Goal: Task Accomplishment & Management: Complete application form

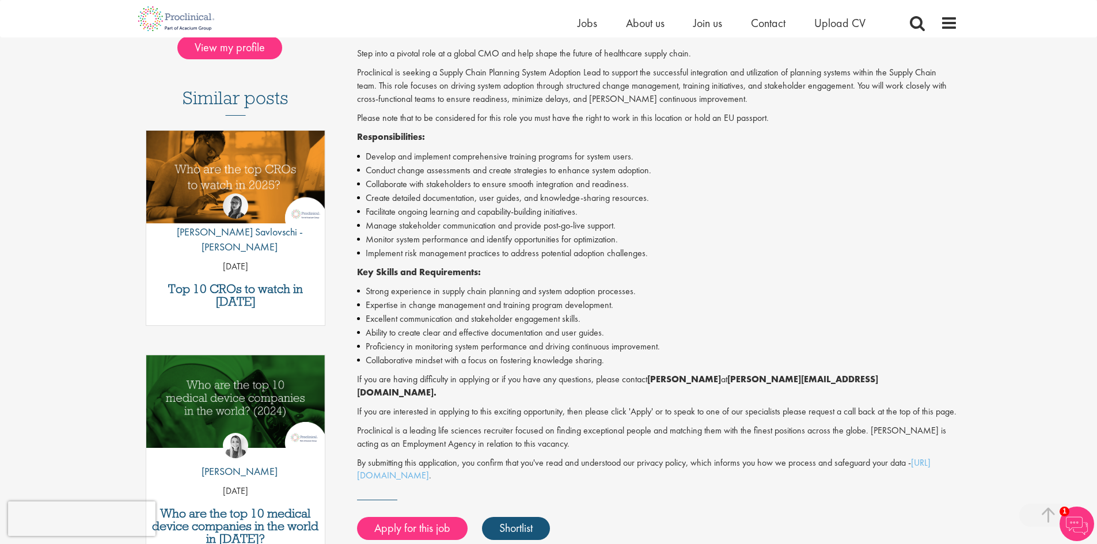
scroll to position [230, 0]
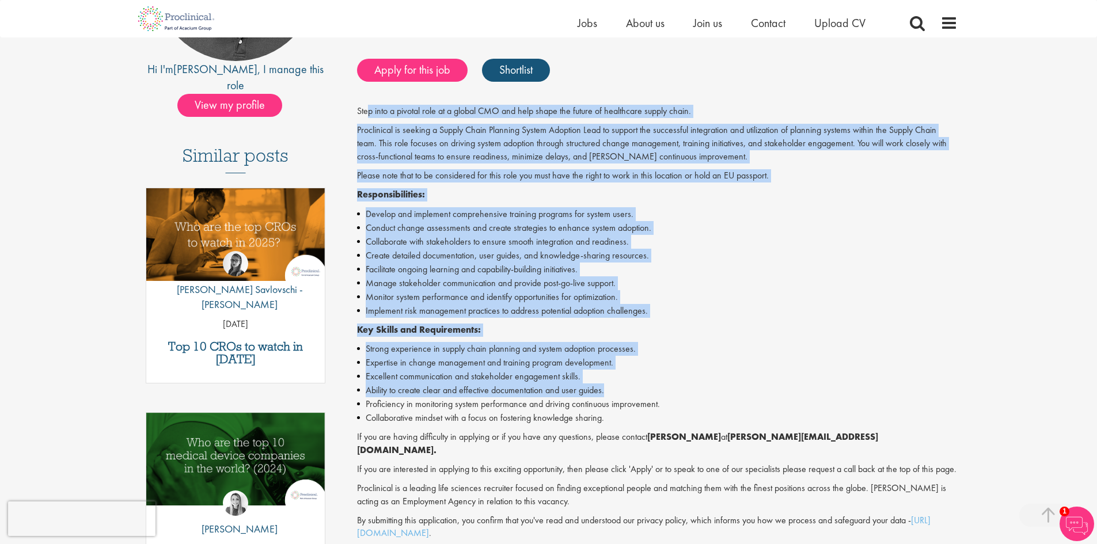
drag, startPoint x: 368, startPoint y: 115, endPoint x: 613, endPoint y: 392, distance: 369.9
click at [613, 392] on div "Step into a pivotal role at a global CMO and help shape the future of healthcar…" at bounding box center [657, 322] width 600 height 435
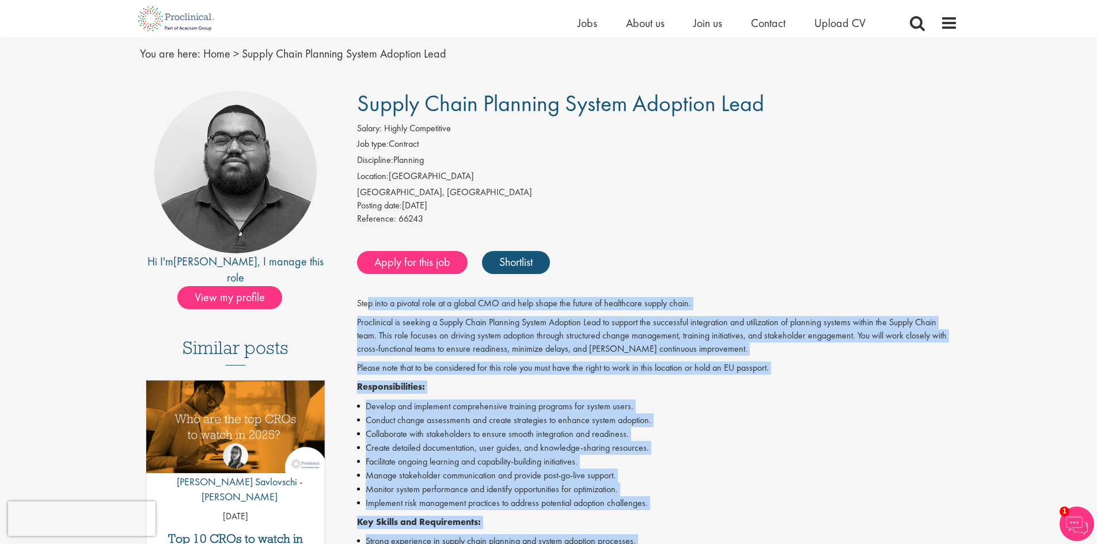
scroll to position [58, 0]
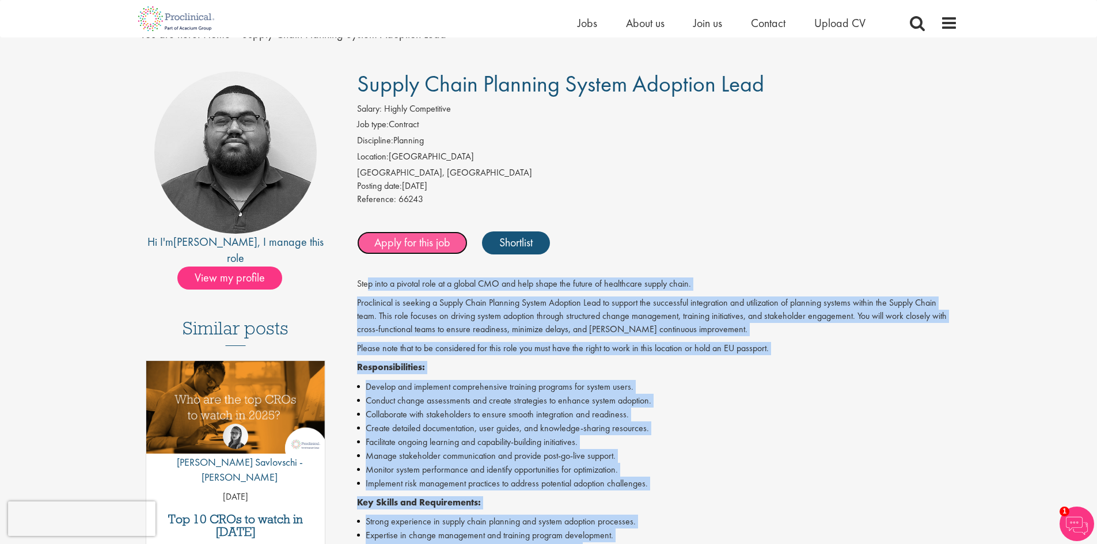
click at [376, 233] on link "Apply for this job" at bounding box center [412, 242] width 111 height 23
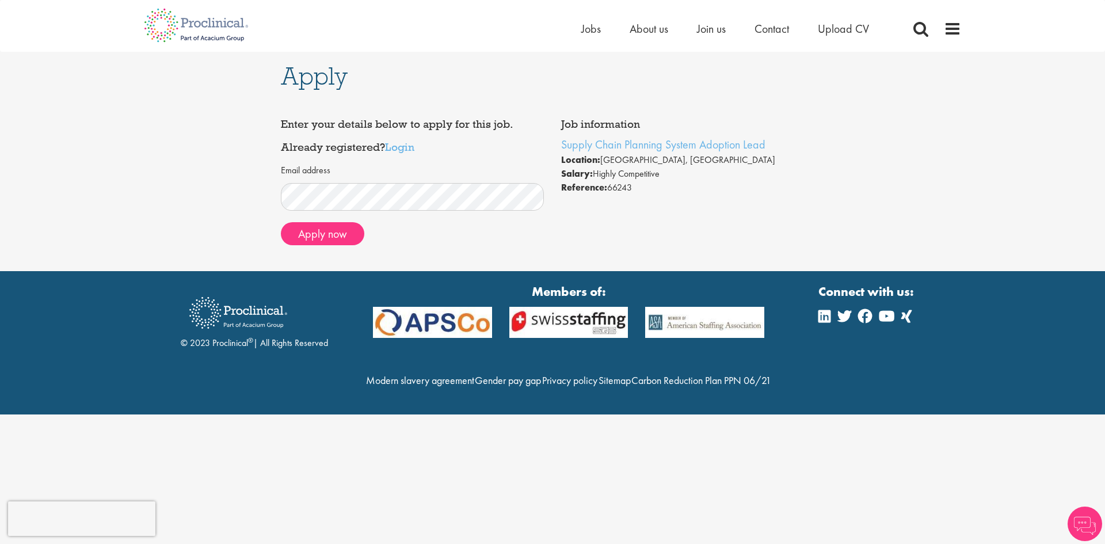
click at [221, 218] on div "Apply Job information Supply Chain Planning System Adoption Lead Location: [GEO…" at bounding box center [552, 161] width 1123 height 219
click at [336, 236] on button "Apply now" at bounding box center [322, 233] width 83 height 23
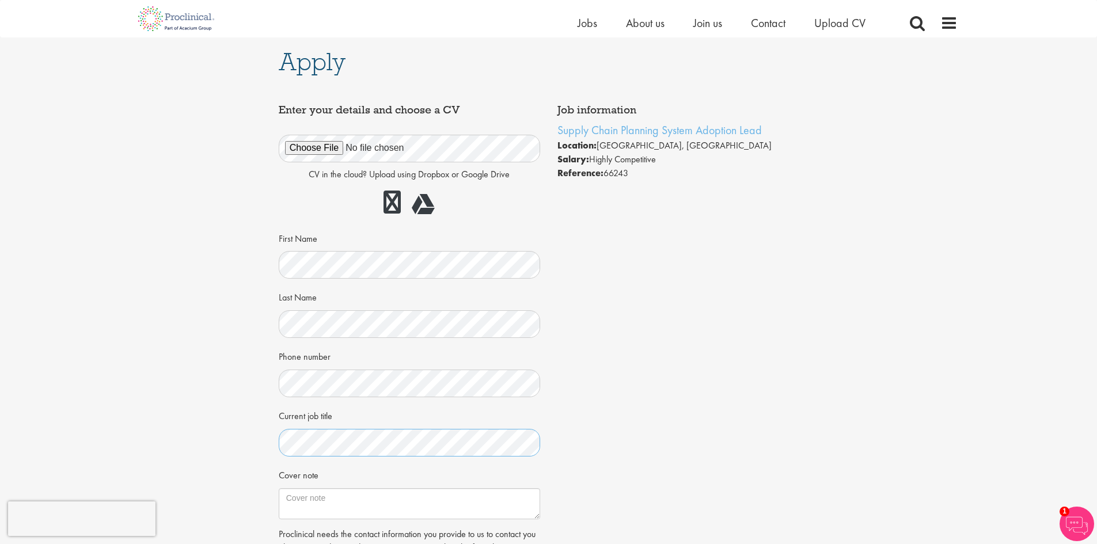
scroll to position [230, 0]
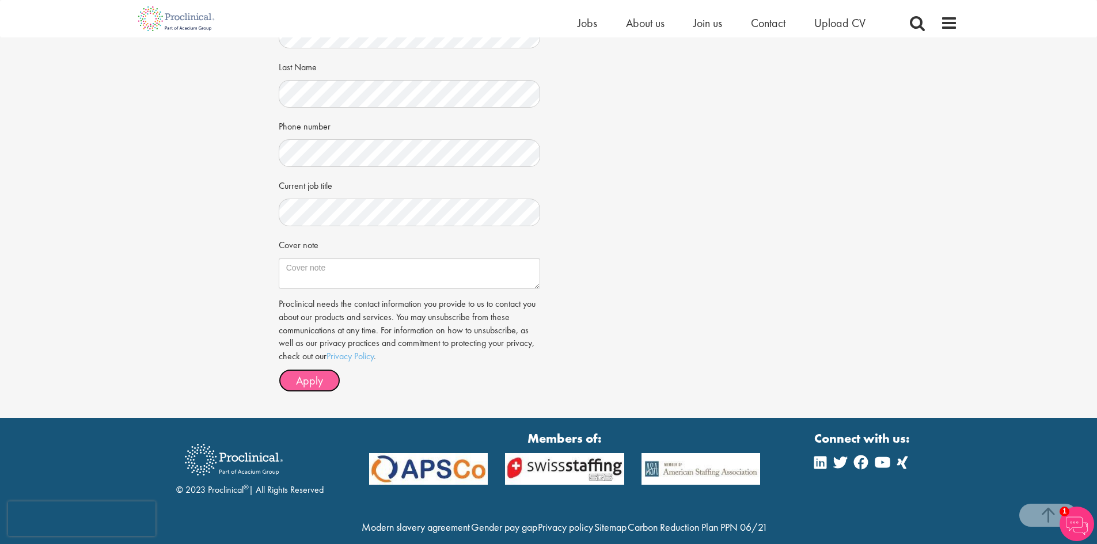
click at [288, 381] on button "Apply" at bounding box center [310, 380] width 62 height 23
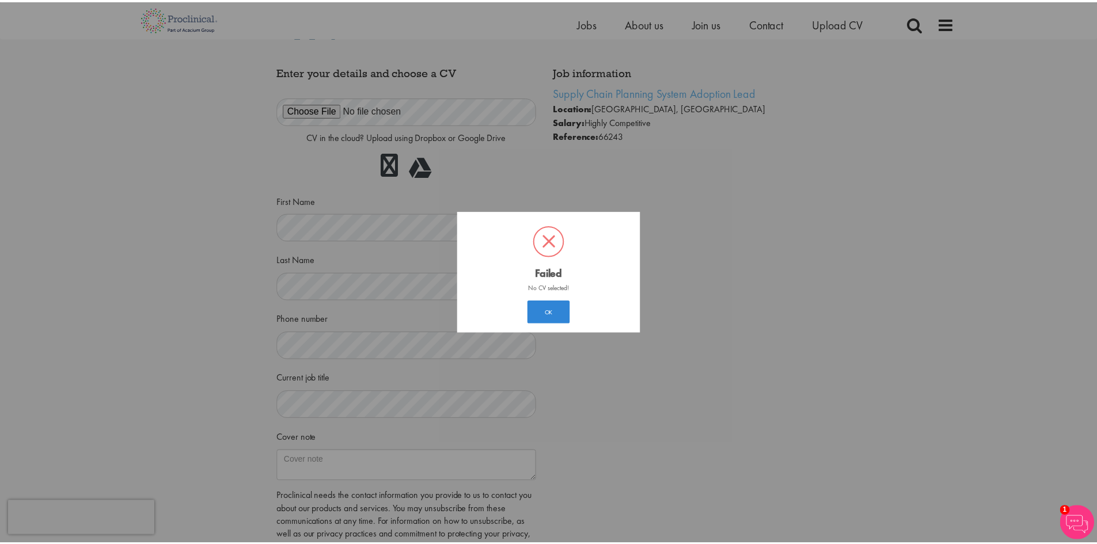
scroll to position [6, 0]
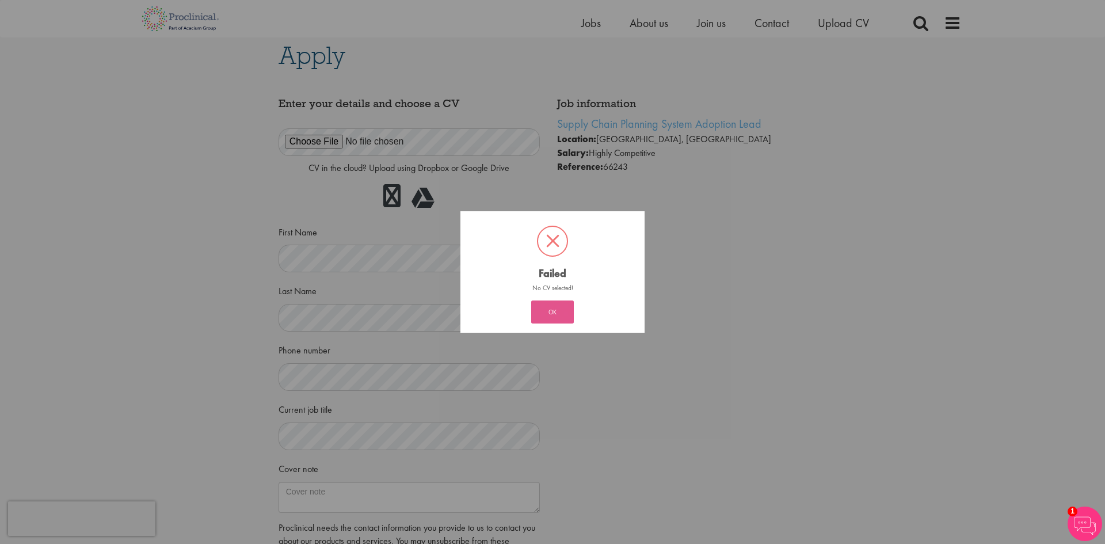
click at [550, 307] on button "OK" at bounding box center [552, 312] width 43 height 23
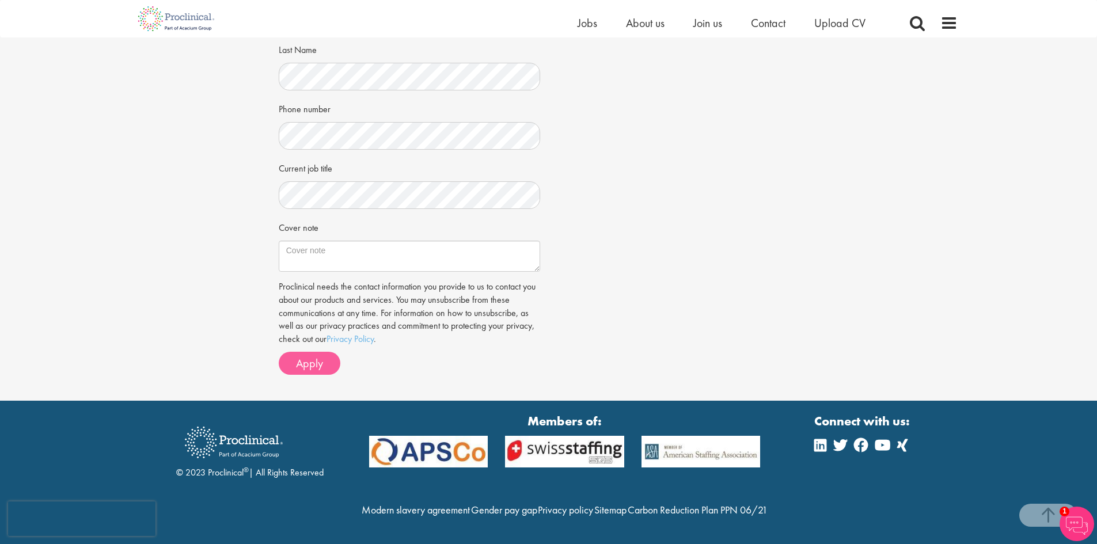
scroll to position [272, 0]
click at [314, 356] on span "Apply" at bounding box center [309, 363] width 27 height 15
